Goal: Information Seeking & Learning: Find specific fact

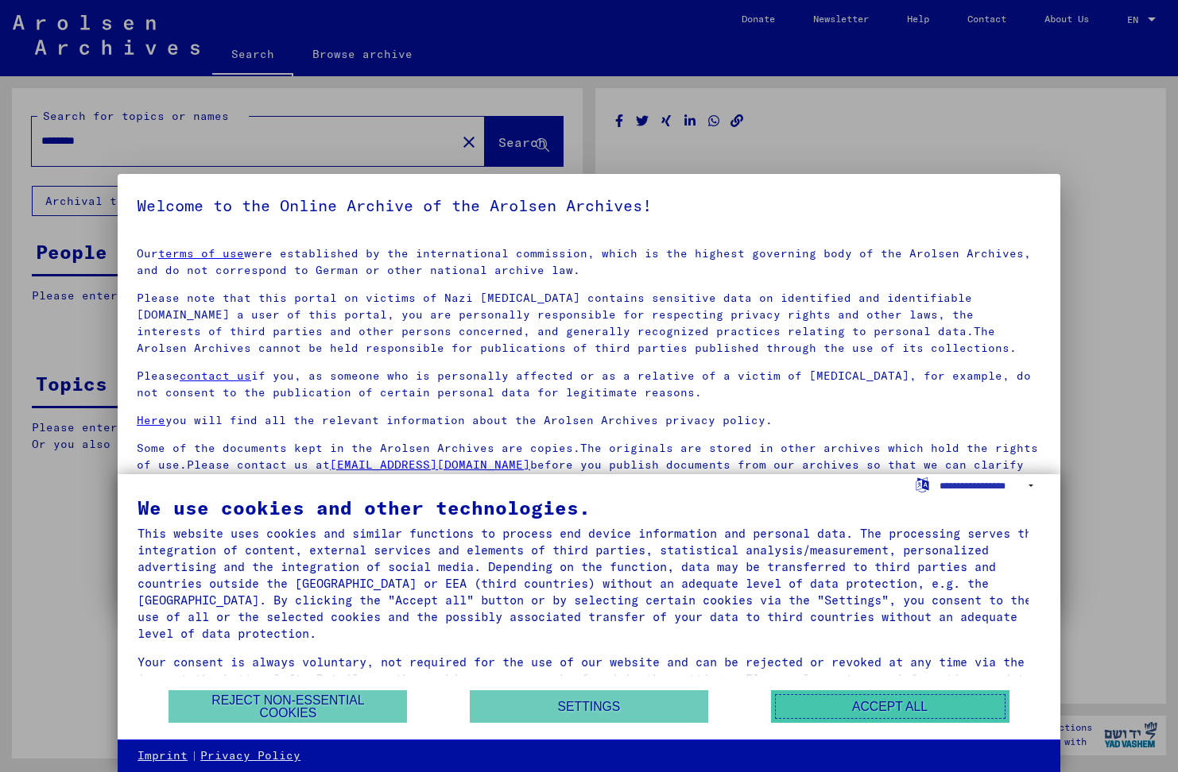
click at [883, 706] on button "Accept all" at bounding box center [890, 706] width 238 height 33
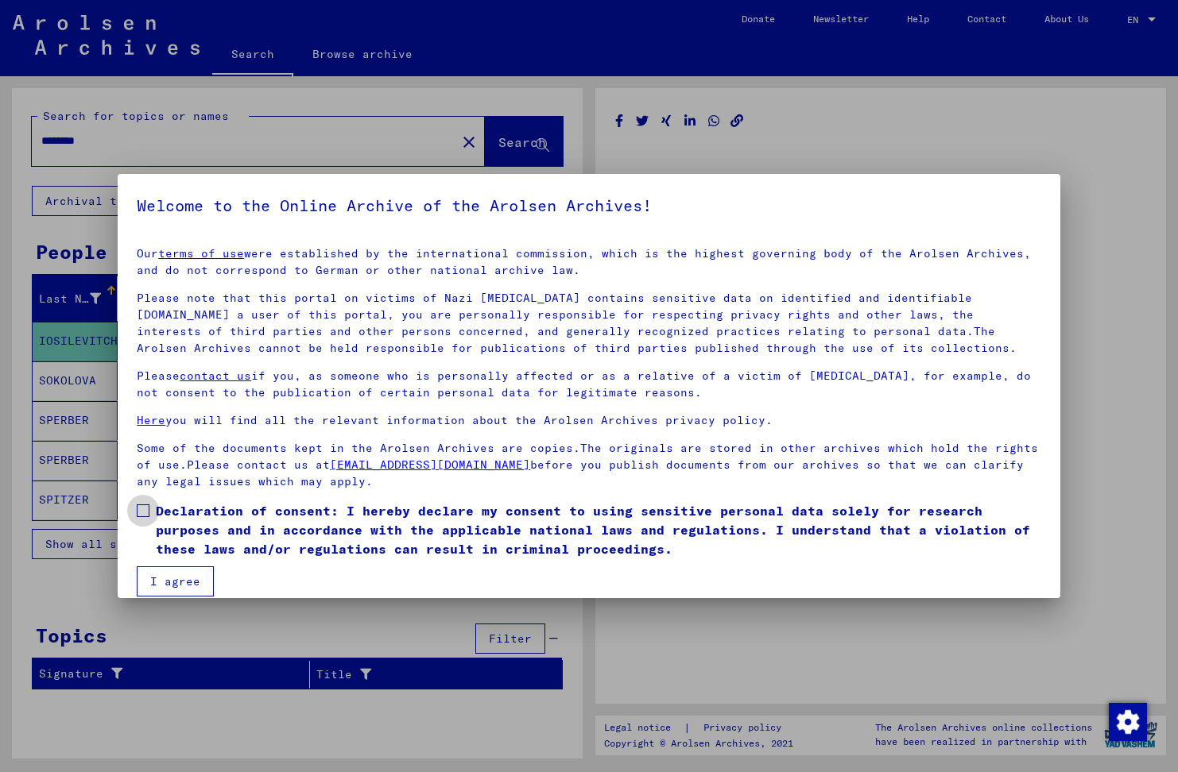
click at [141, 518] on label "Declaration of consent: I hereby declare my consent to using sensitive personal…" at bounding box center [589, 529] width 904 height 57
click at [193, 585] on button "I agree" at bounding box center [175, 582] width 77 height 30
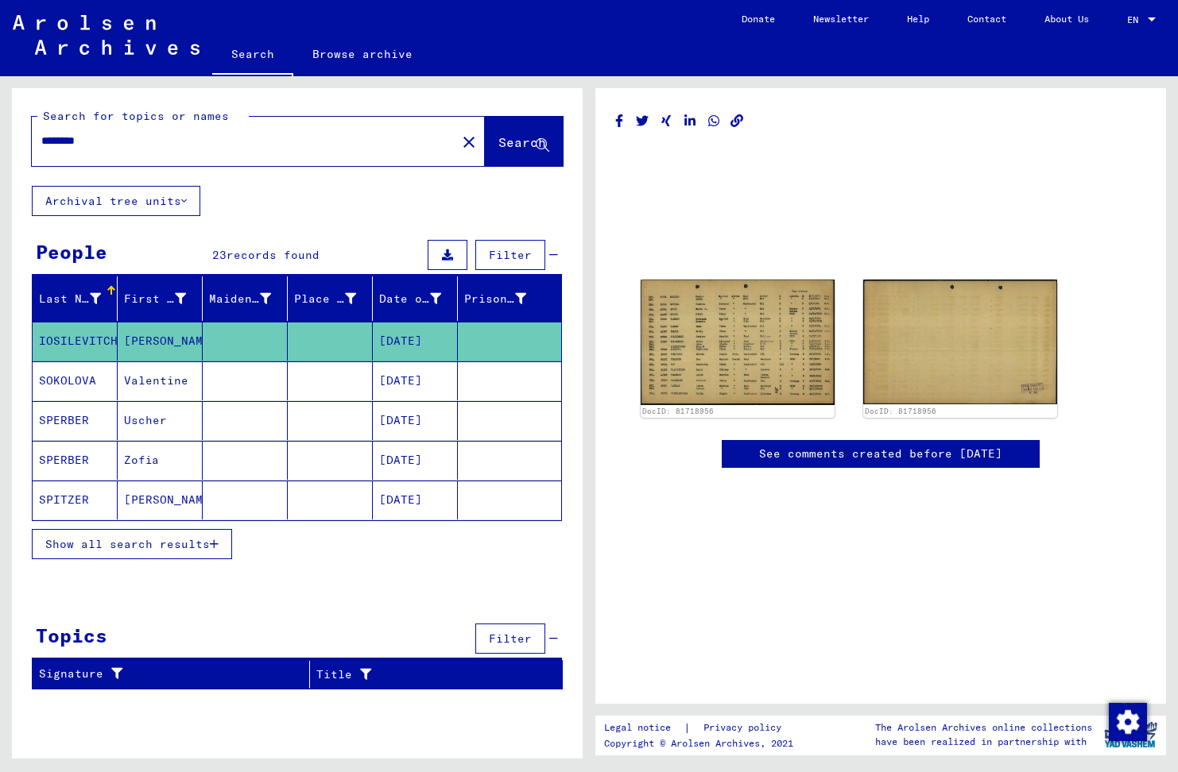
click at [78, 332] on mat-cell "IOSILEVITCH" at bounding box center [75, 341] width 85 height 39
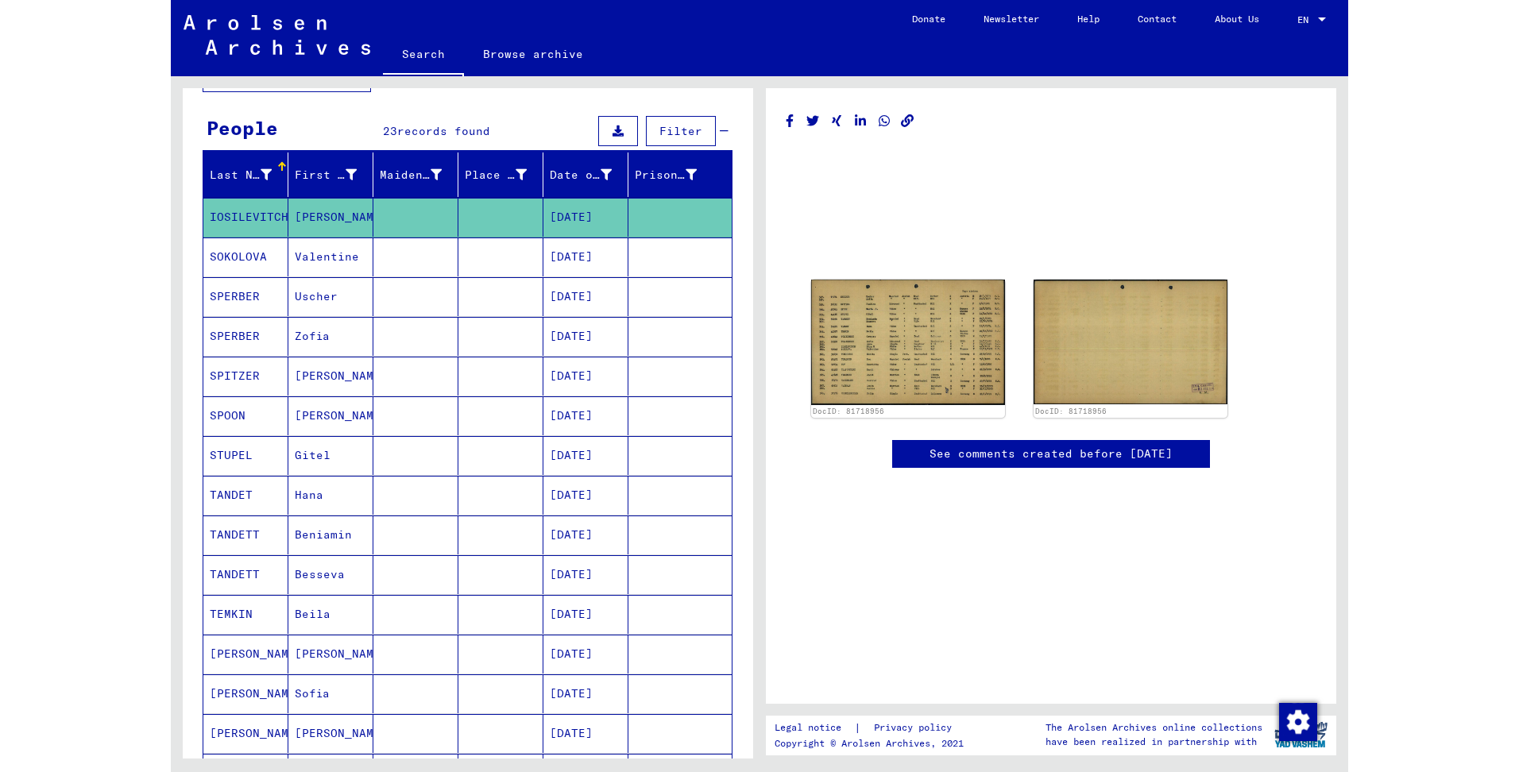
scroll to position [159, 0]
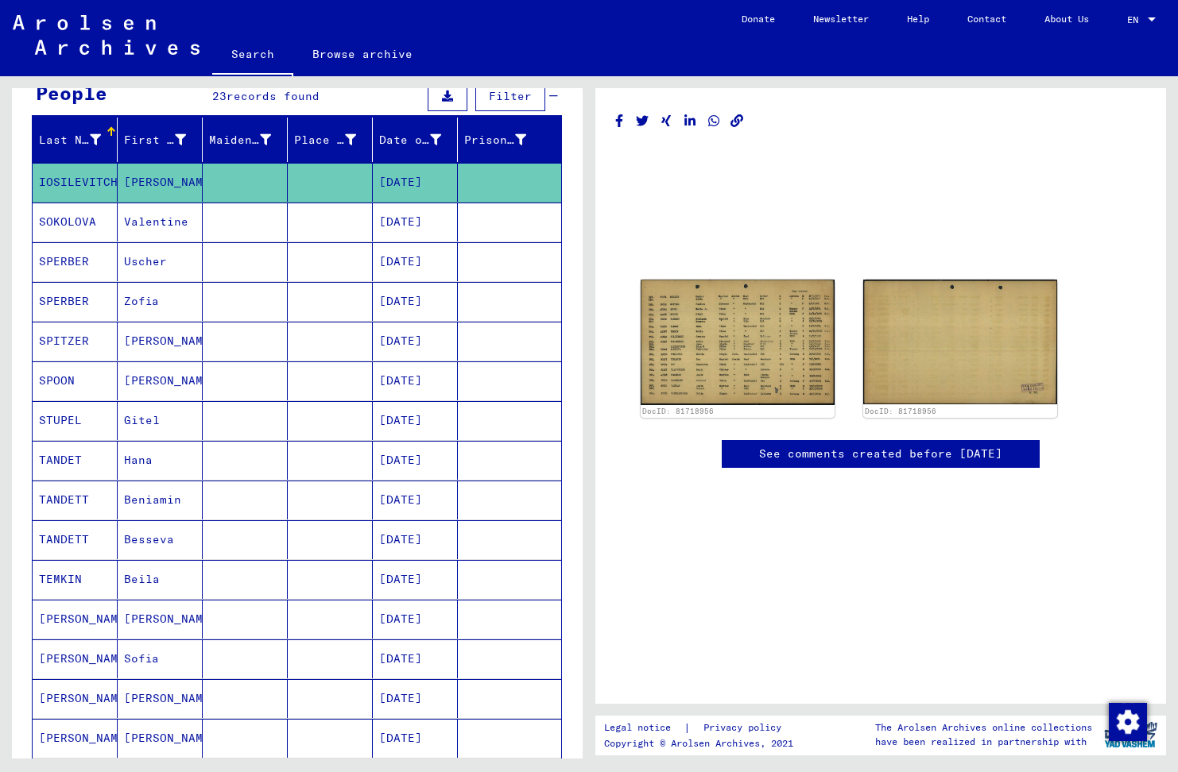
click at [64, 663] on mat-cell "[PERSON_NAME]" at bounding box center [75, 659] width 85 height 39
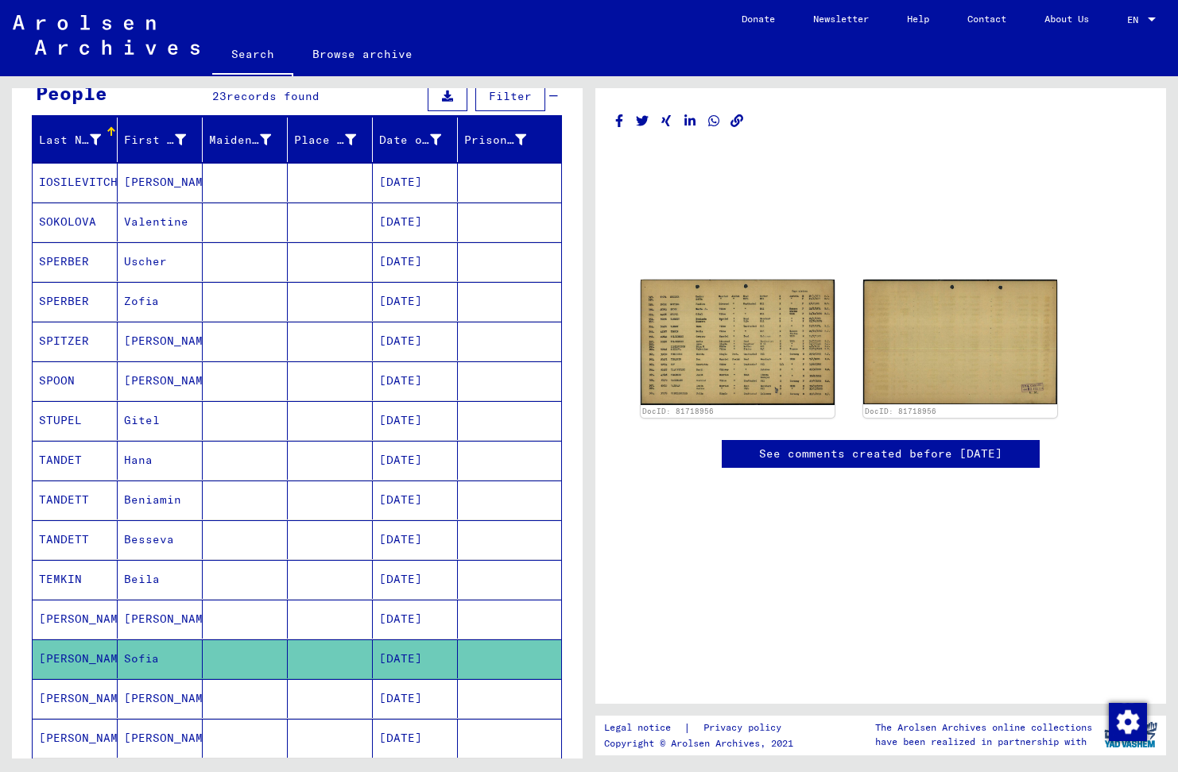
click at [75, 613] on mat-cell "[PERSON_NAME]" at bounding box center [75, 619] width 85 height 39
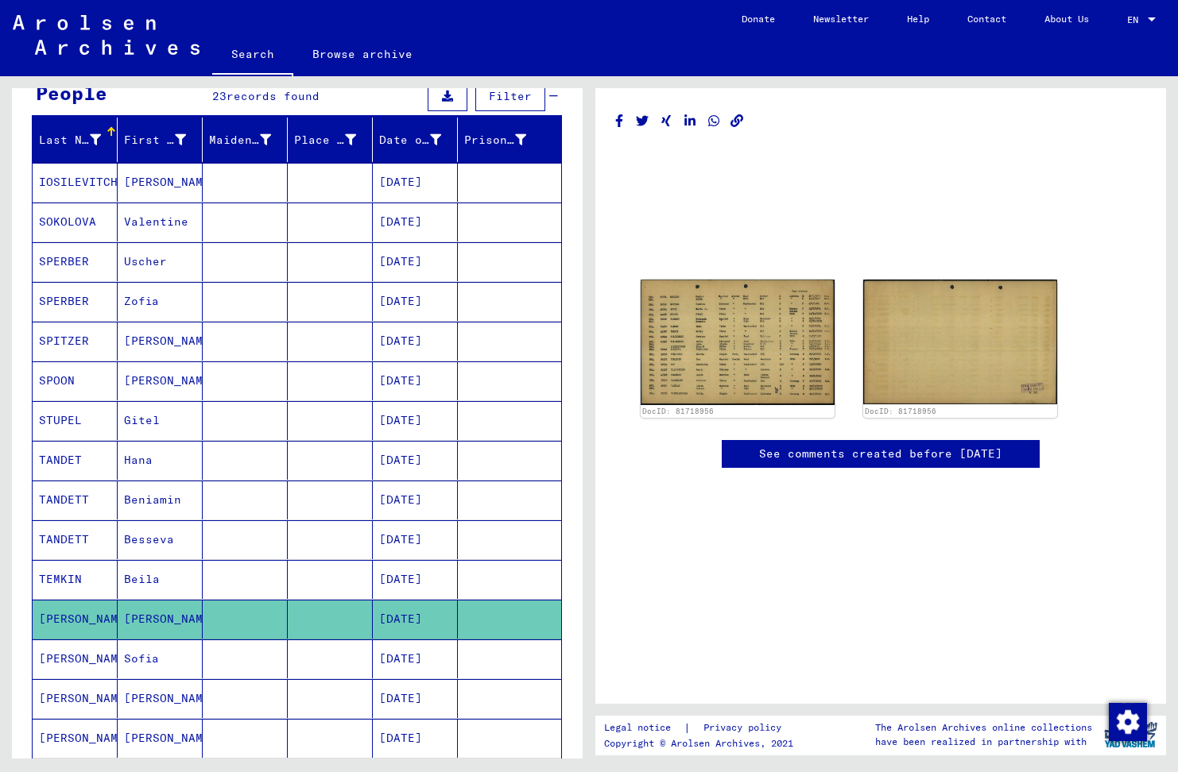
click at [69, 655] on mat-cell "[PERSON_NAME]" at bounding box center [75, 659] width 85 height 39
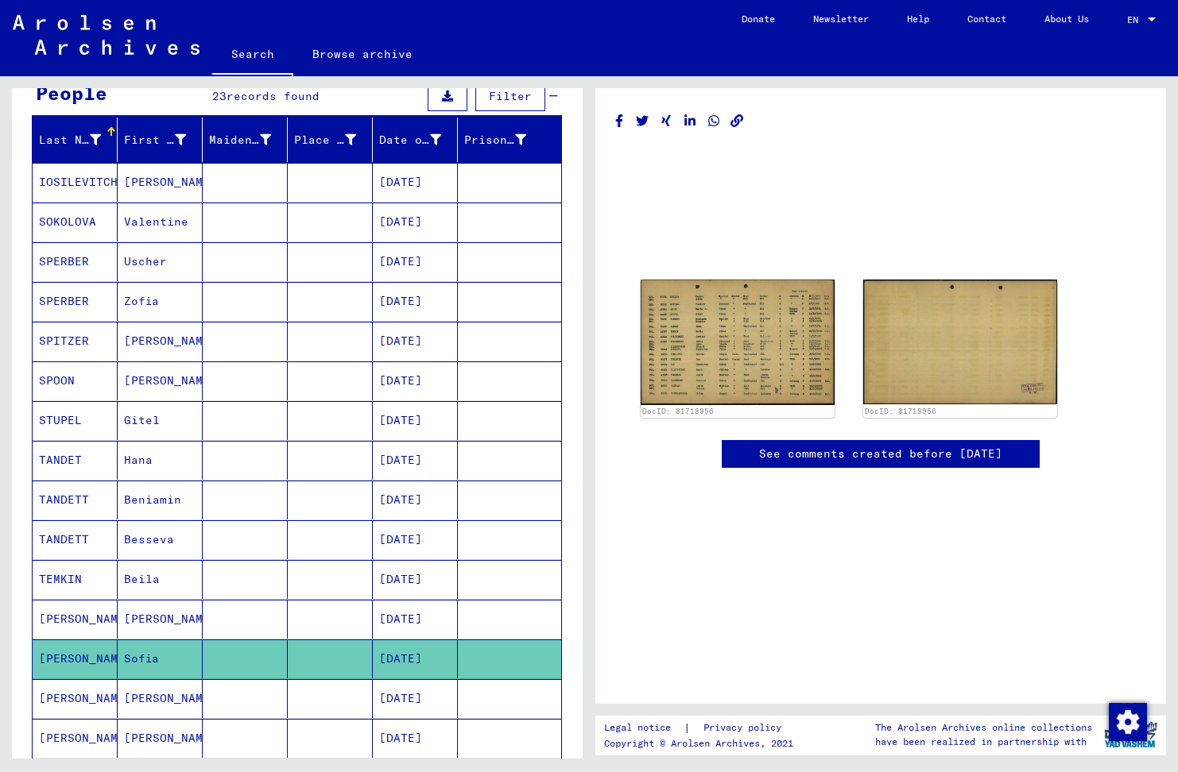
click at [74, 657] on mat-cell "[PERSON_NAME]" at bounding box center [75, 659] width 85 height 39
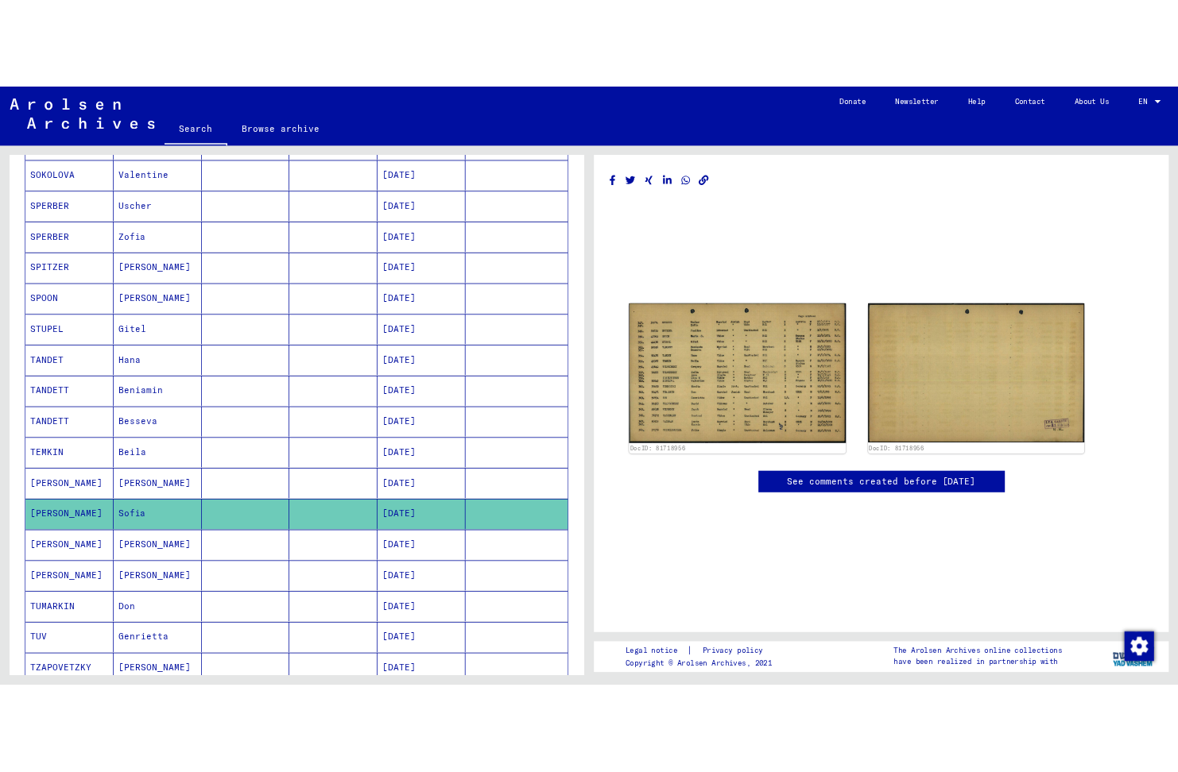
scroll to position [238, 0]
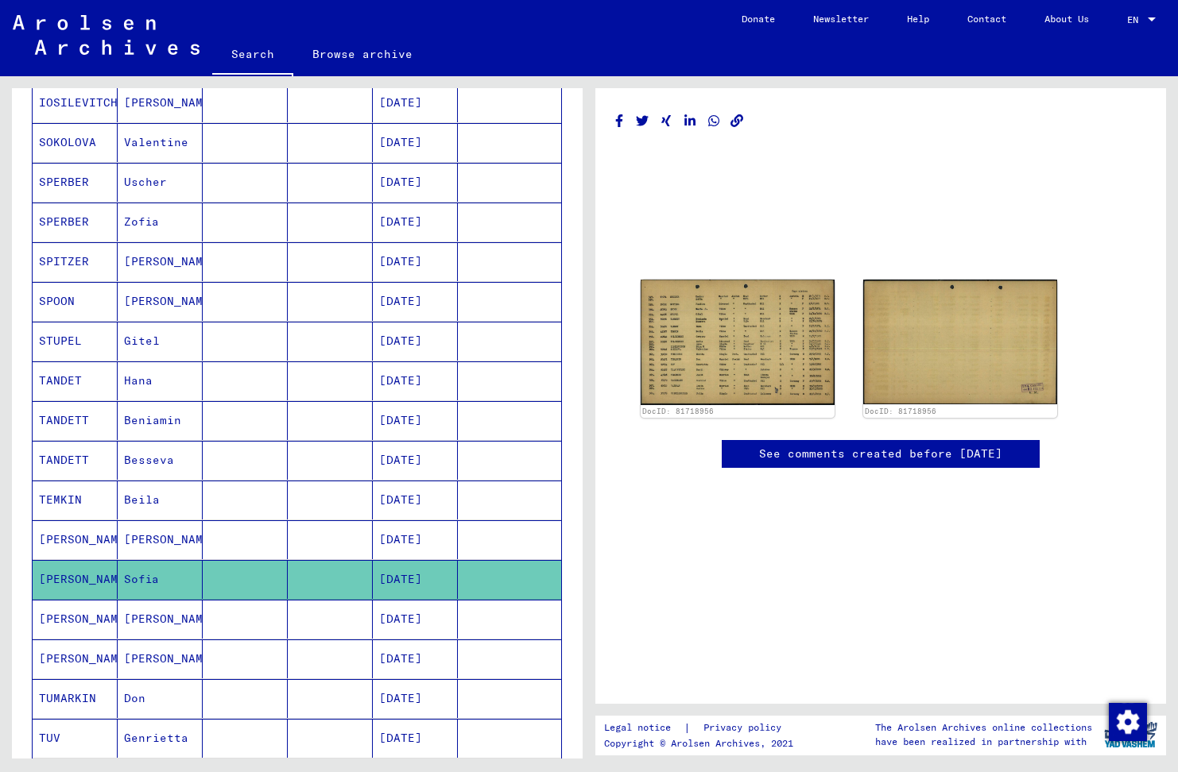
click at [142, 578] on mat-cell "Sofia" at bounding box center [160, 579] width 85 height 39
drag, startPoint x: 142, startPoint y: 578, endPoint x: 69, endPoint y: 593, distance: 74.5
click at [69, 593] on mat-cell "[PERSON_NAME]" at bounding box center [75, 579] width 85 height 39
click at [206, 575] on mat-cell at bounding box center [245, 579] width 85 height 39
click at [203, 539] on mat-cell at bounding box center [245, 539] width 85 height 39
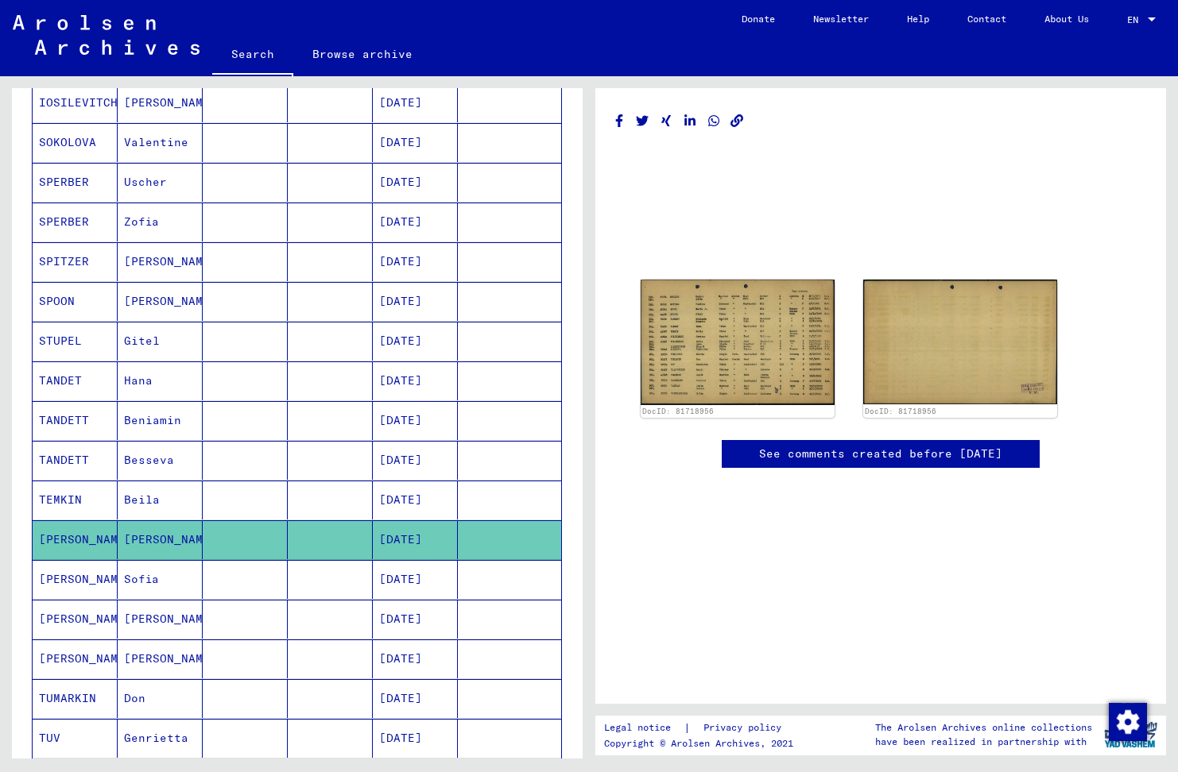
click at [968, 452] on link "See comments created before [DATE]" at bounding box center [880, 454] width 243 height 17
click at [145, 497] on mat-cell "Beila" at bounding box center [160, 500] width 85 height 39
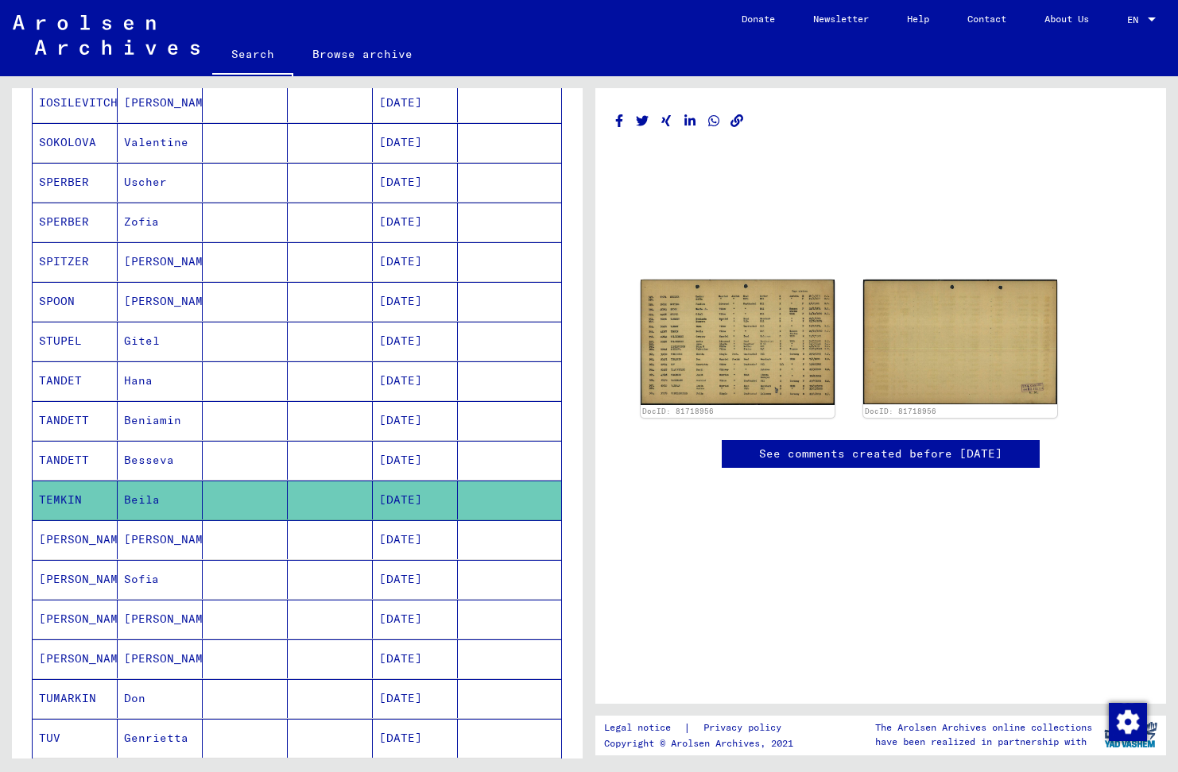
click at [148, 541] on mat-cell "[PERSON_NAME]" at bounding box center [160, 539] width 85 height 39
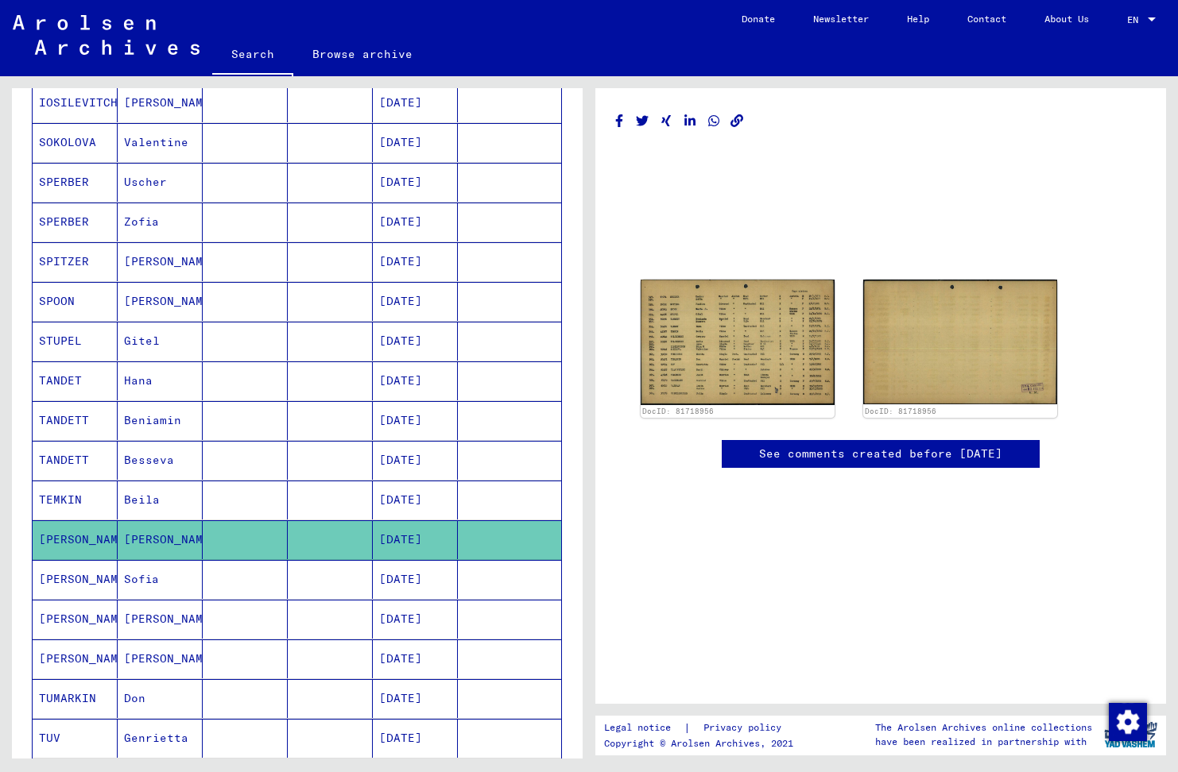
click at [145, 582] on mat-cell "Sofia" at bounding box center [160, 579] width 85 height 39
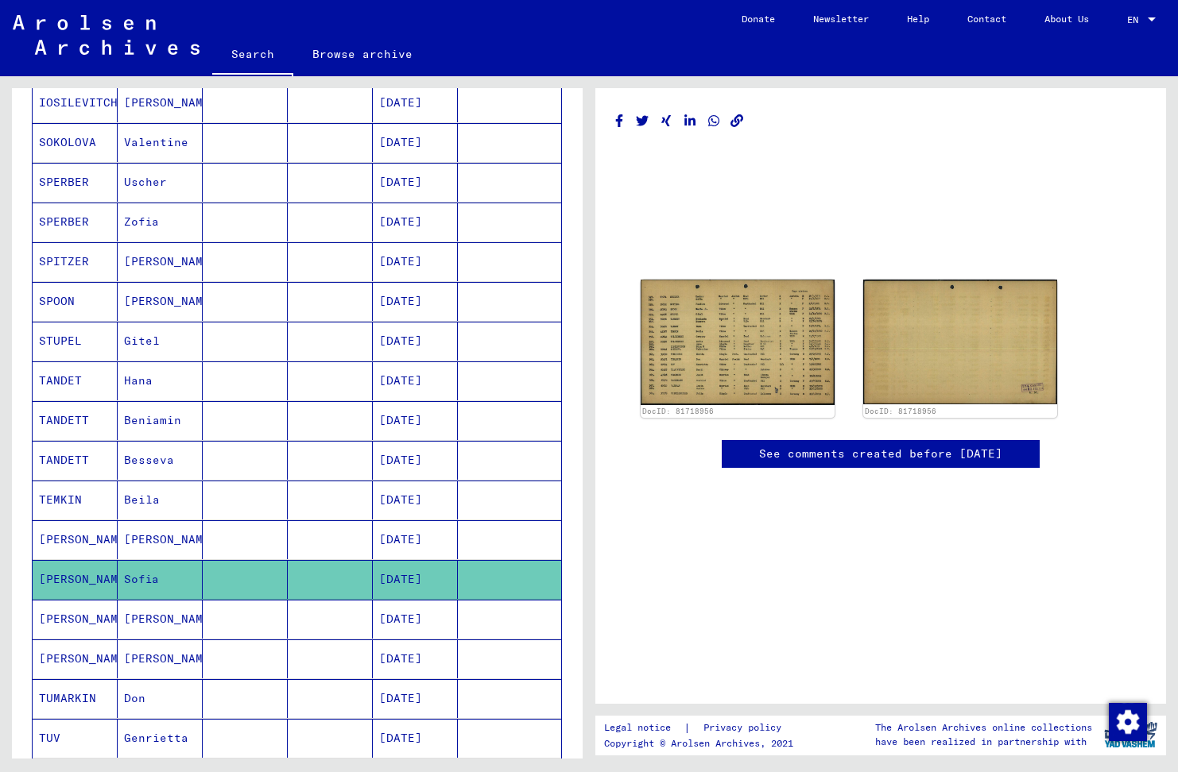
click at [141, 620] on mat-cell "[PERSON_NAME]" at bounding box center [160, 619] width 85 height 39
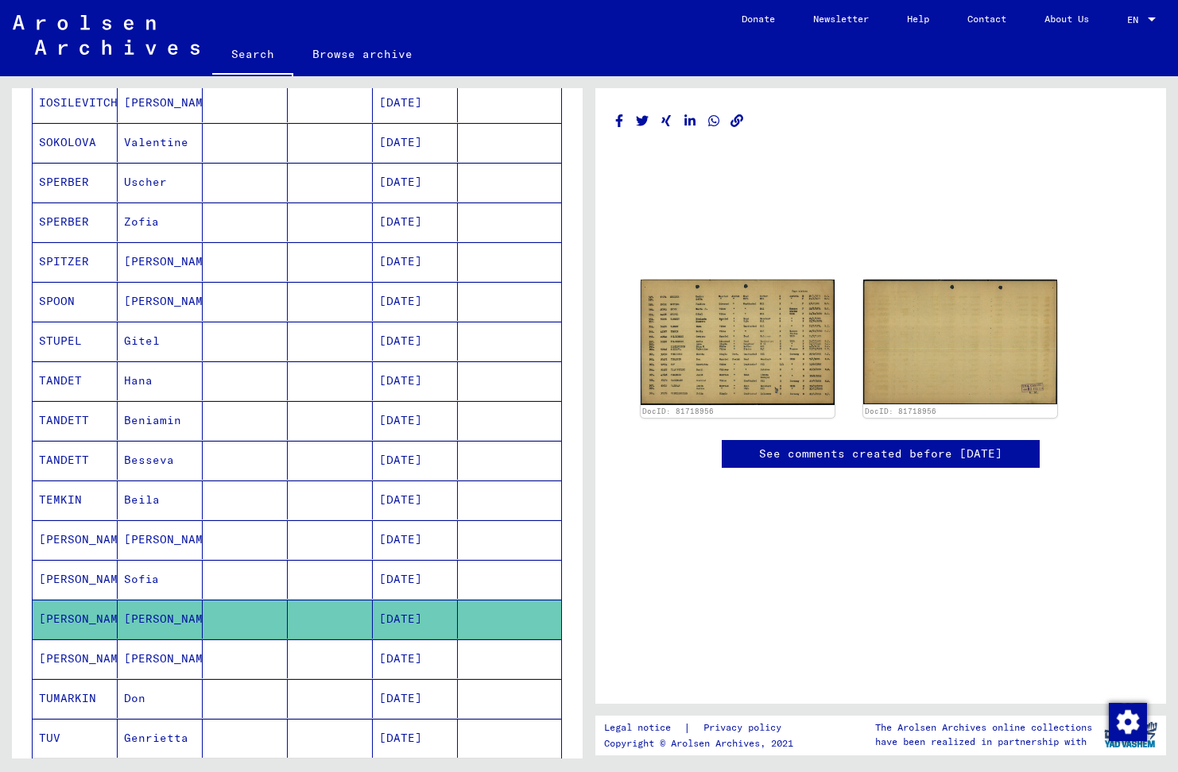
click at [146, 577] on mat-cell "Sofia" at bounding box center [160, 579] width 85 height 39
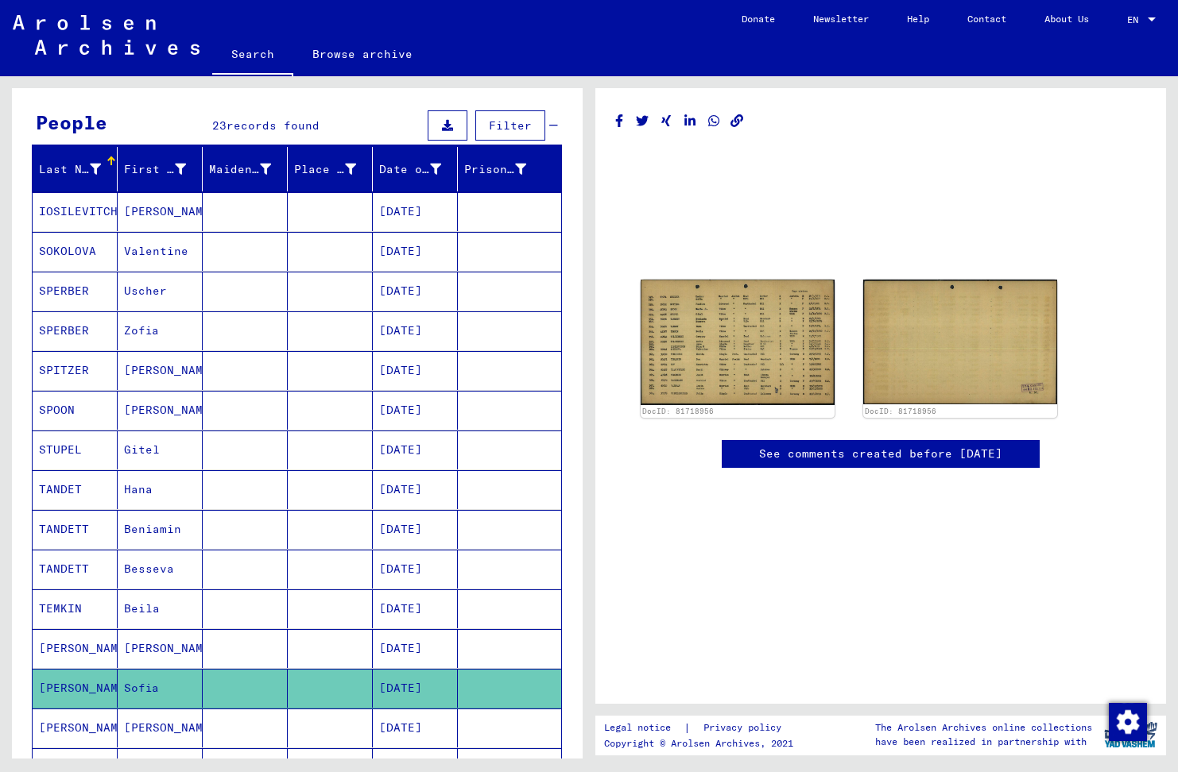
scroll to position [0, 0]
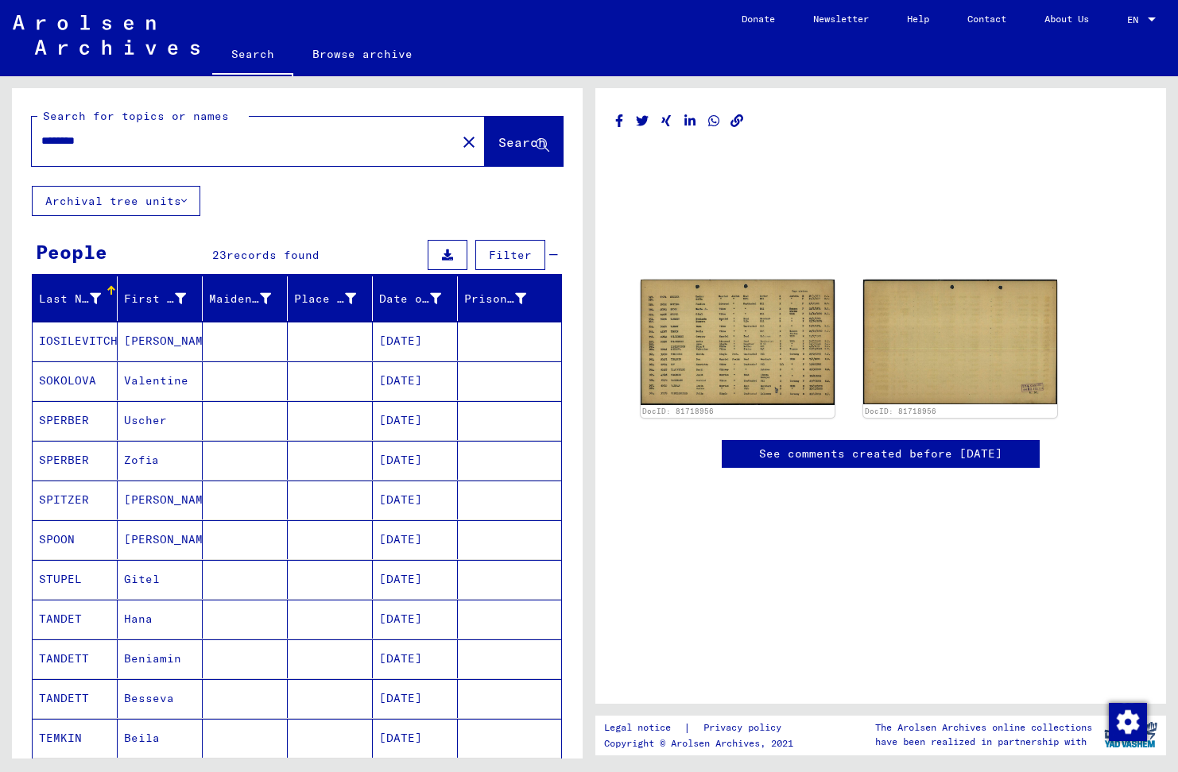
click at [187, 199] on icon at bounding box center [184, 200] width 6 height 11
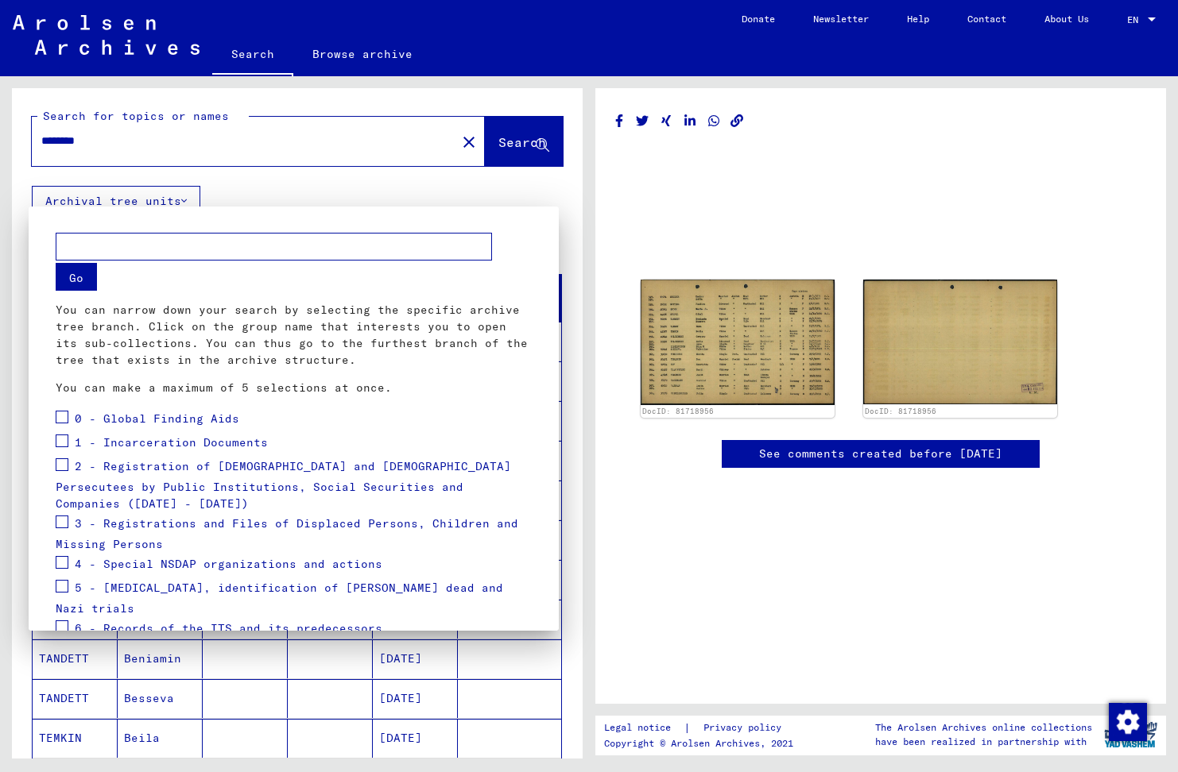
click at [188, 199] on div at bounding box center [589, 386] width 1178 height 772
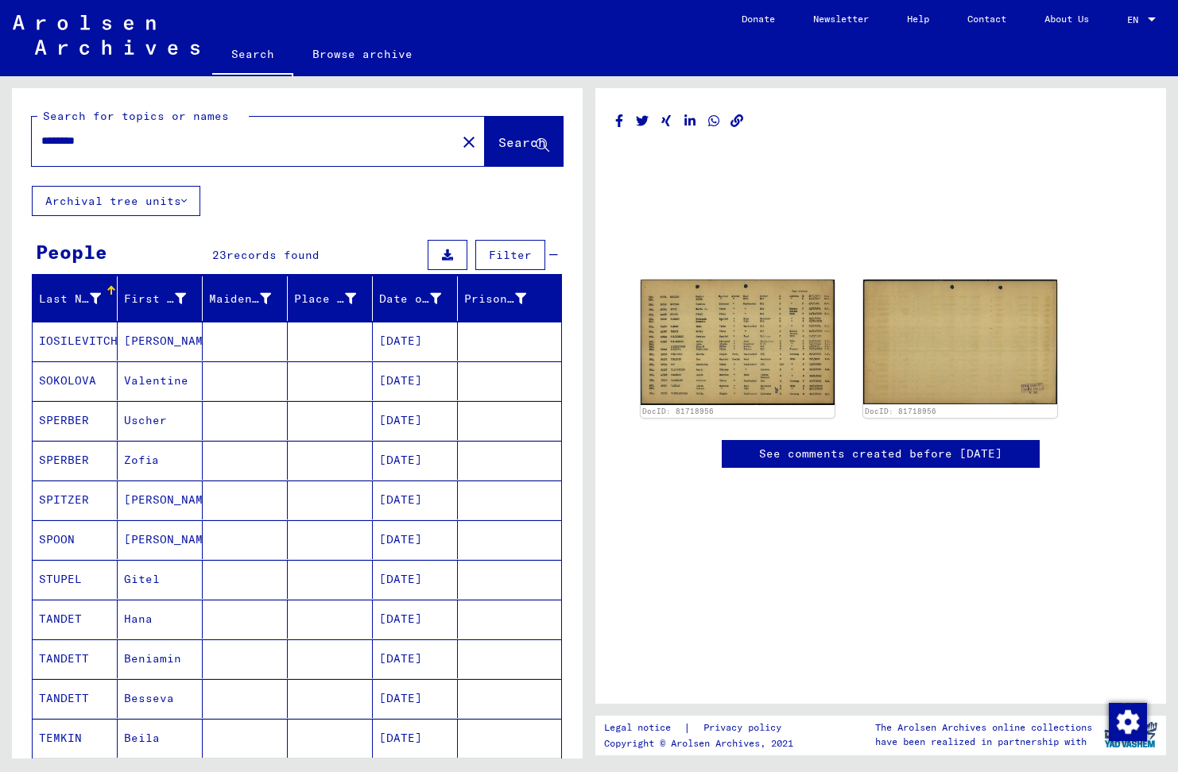
click at [251, 255] on span "records found" at bounding box center [272, 255] width 93 height 14
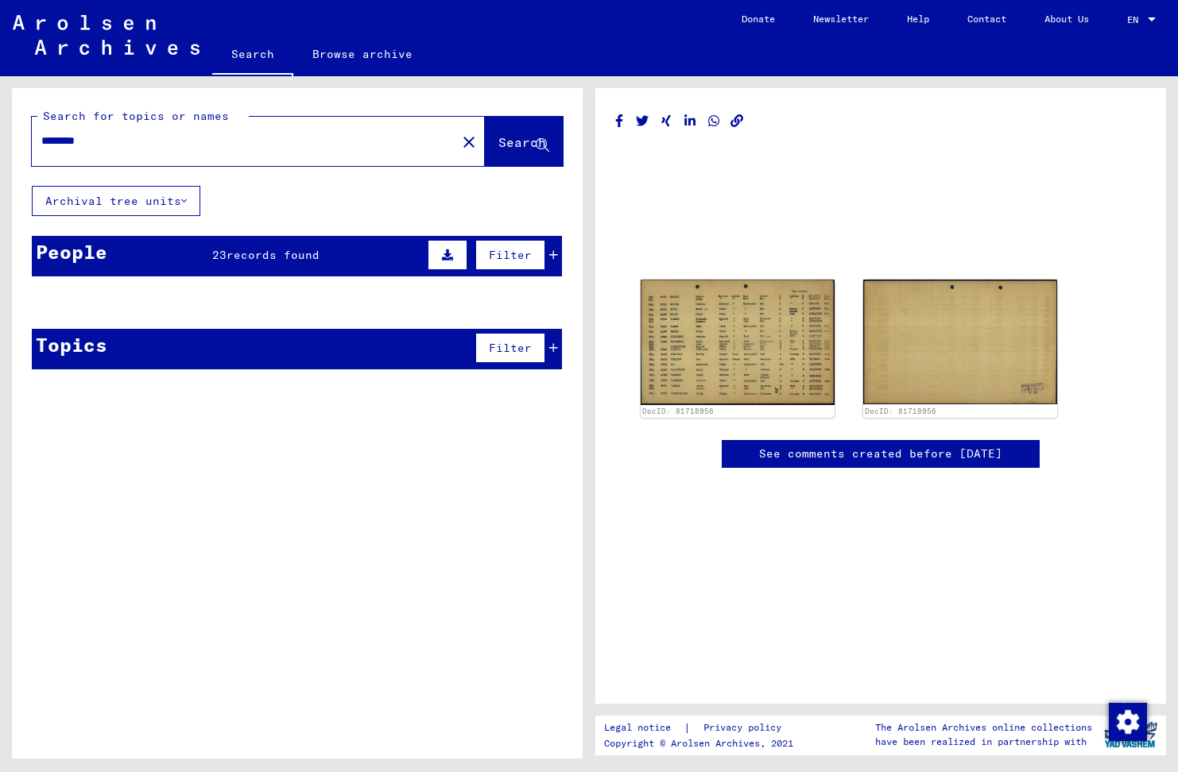
click at [251, 255] on span "records found" at bounding box center [272, 255] width 93 height 14
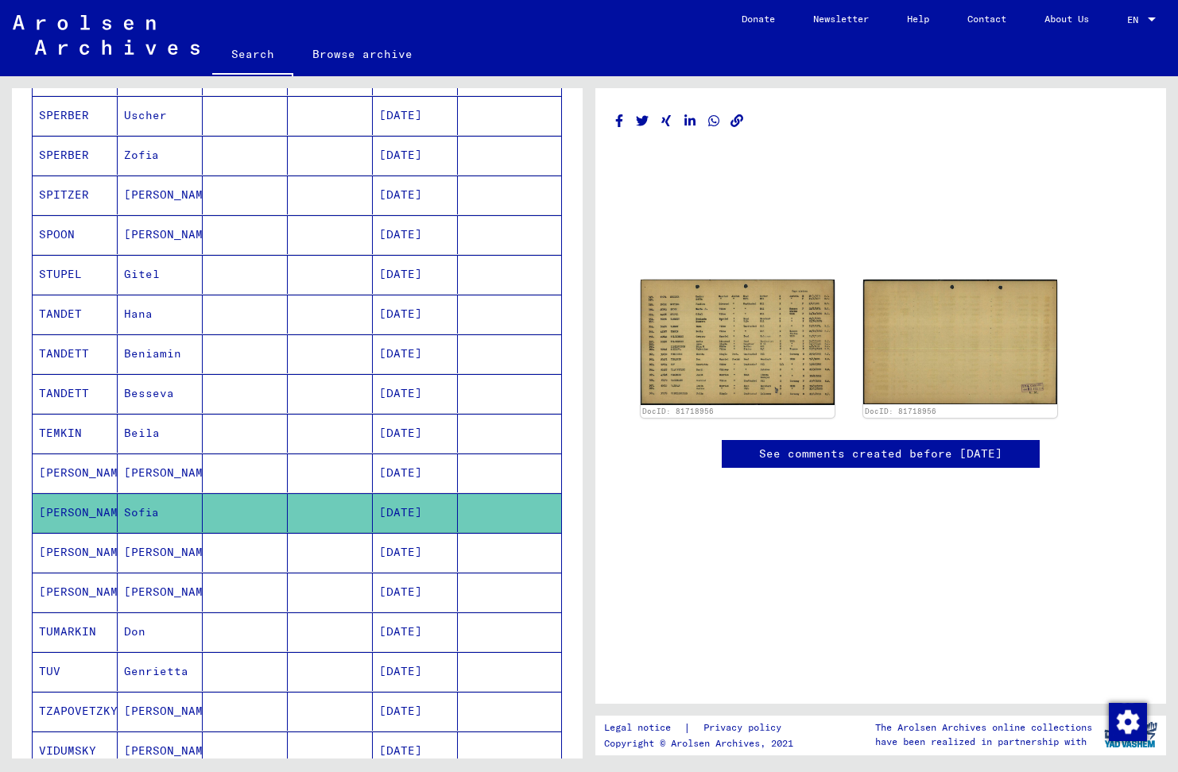
scroll to position [318, 0]
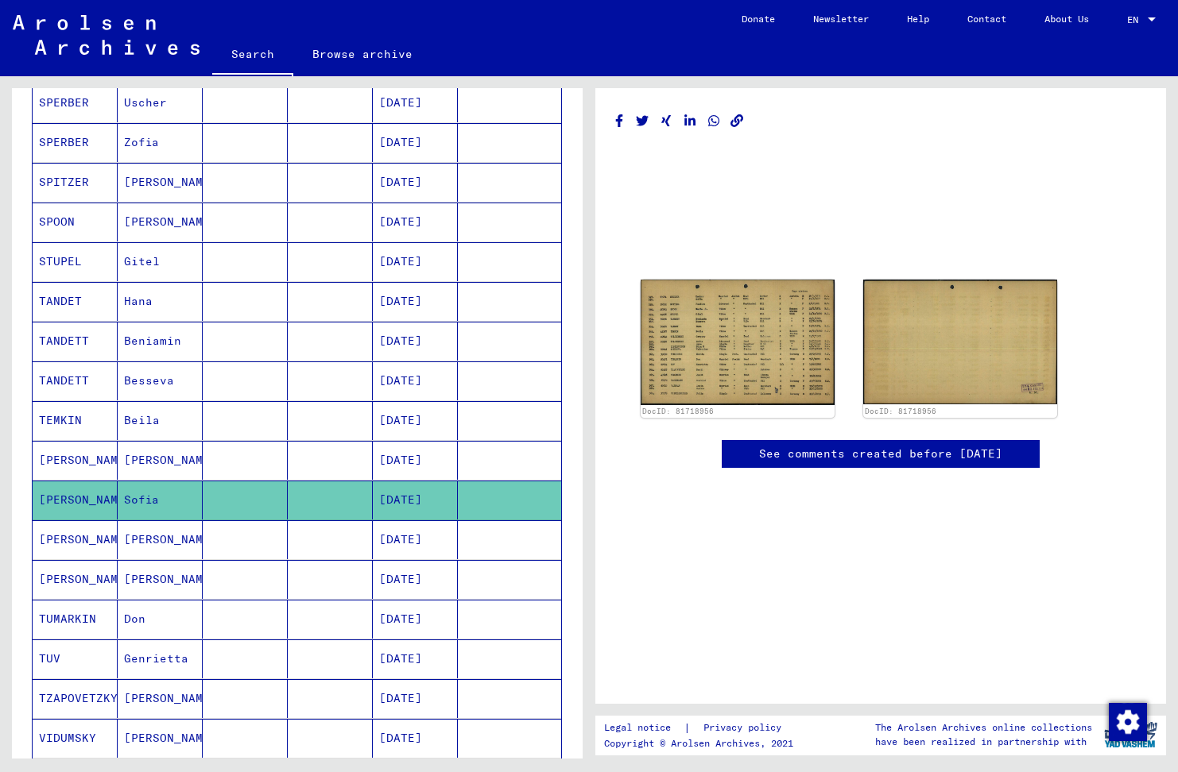
click at [75, 453] on mat-cell "[PERSON_NAME]" at bounding box center [75, 460] width 85 height 39
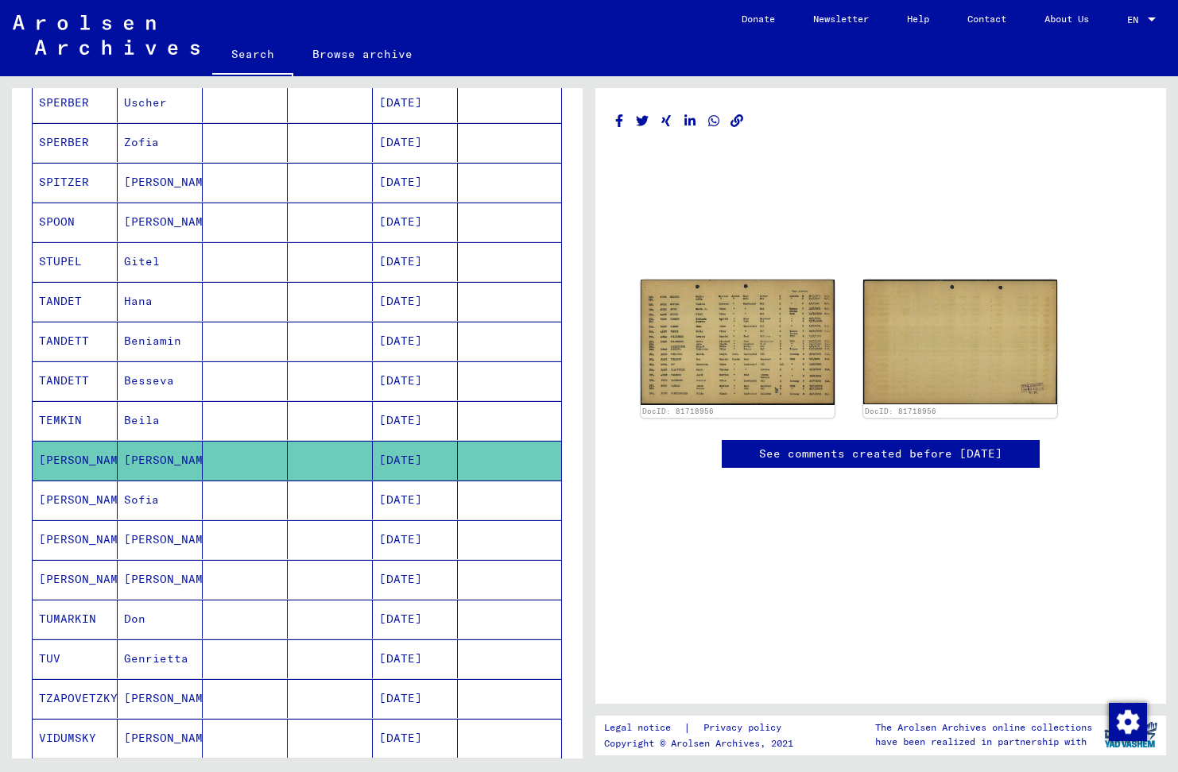
click at [69, 539] on mat-cell "[PERSON_NAME]" at bounding box center [75, 539] width 85 height 39
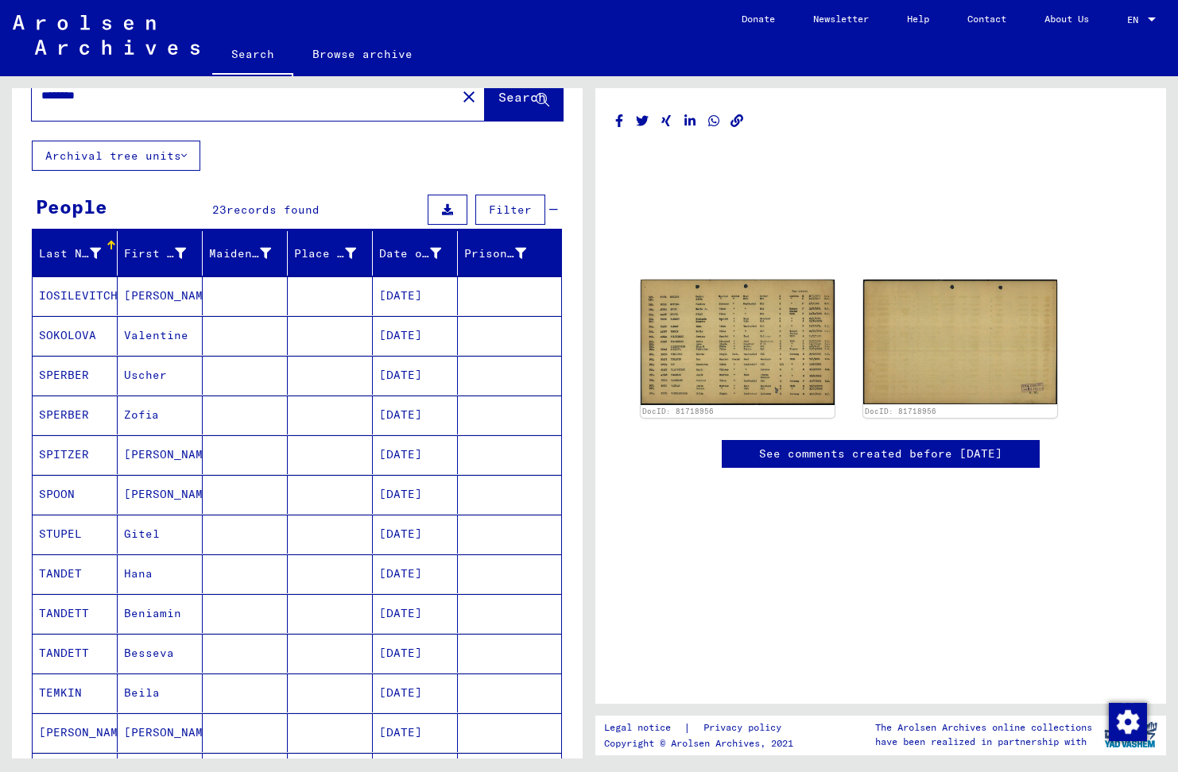
scroll to position [0, 0]
